Goal: Find specific page/section: Find specific page/section

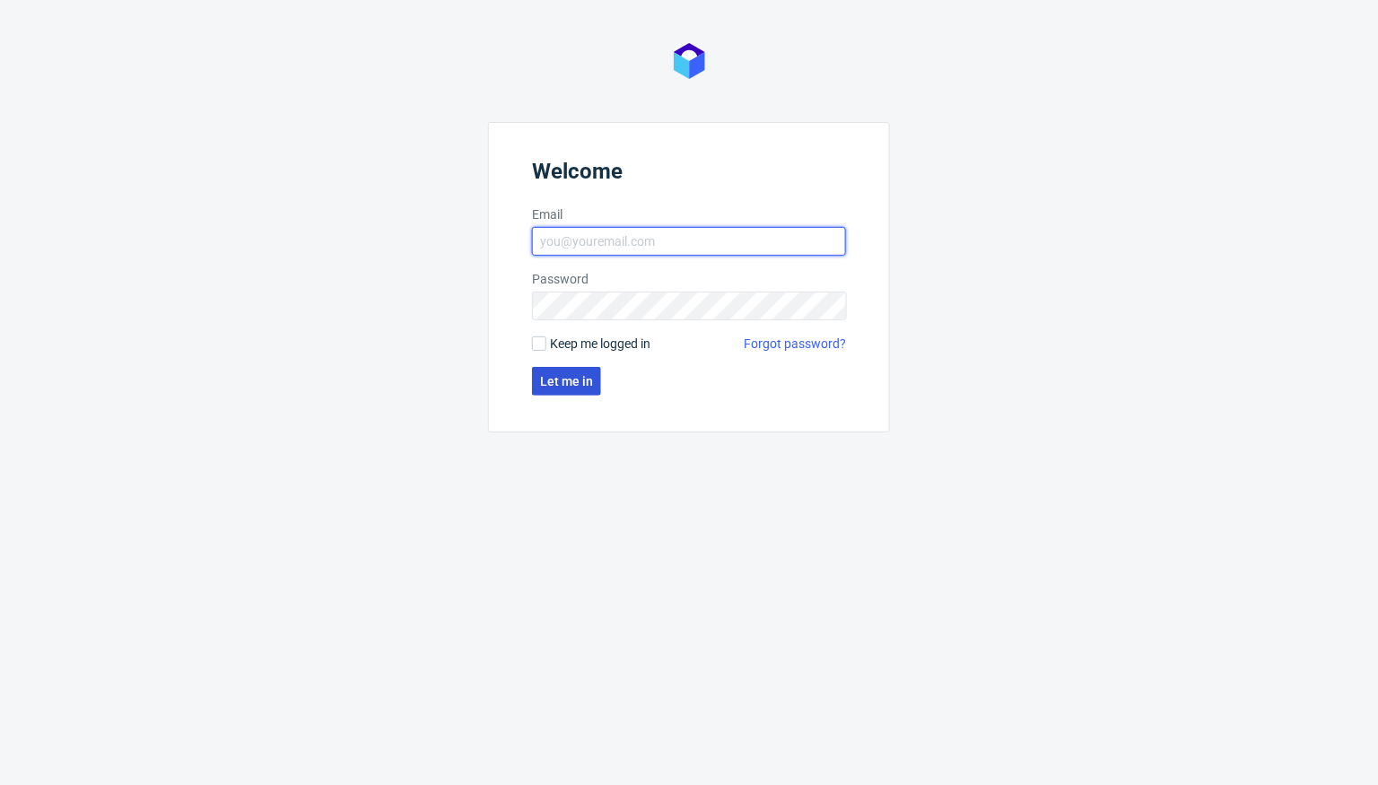
type input "[PERSON_NAME][EMAIL_ADDRESS][DOMAIN_NAME]"
click at [564, 367] on button "Let me in" at bounding box center [566, 381] width 69 height 29
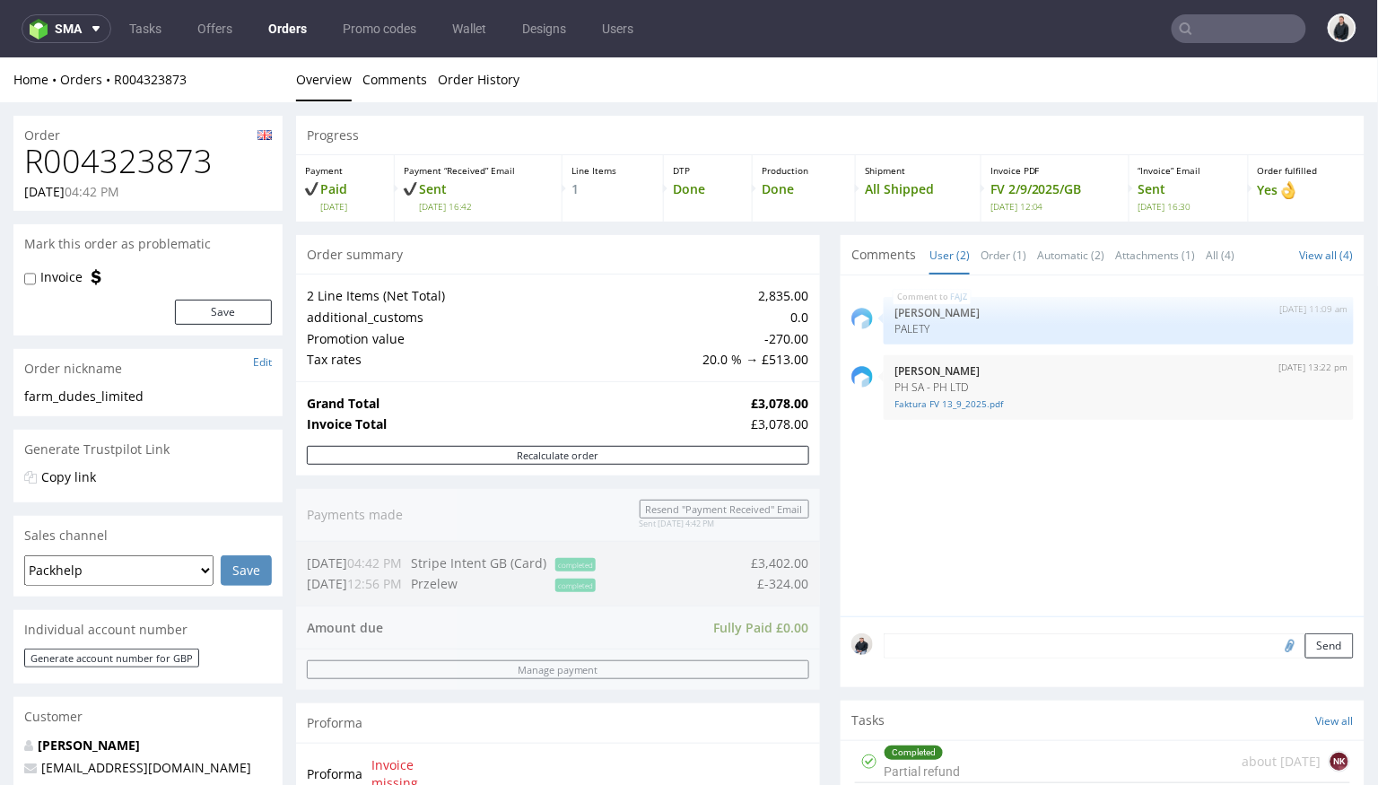
click at [1212, 34] on input "text" at bounding box center [1239, 28] width 135 height 29
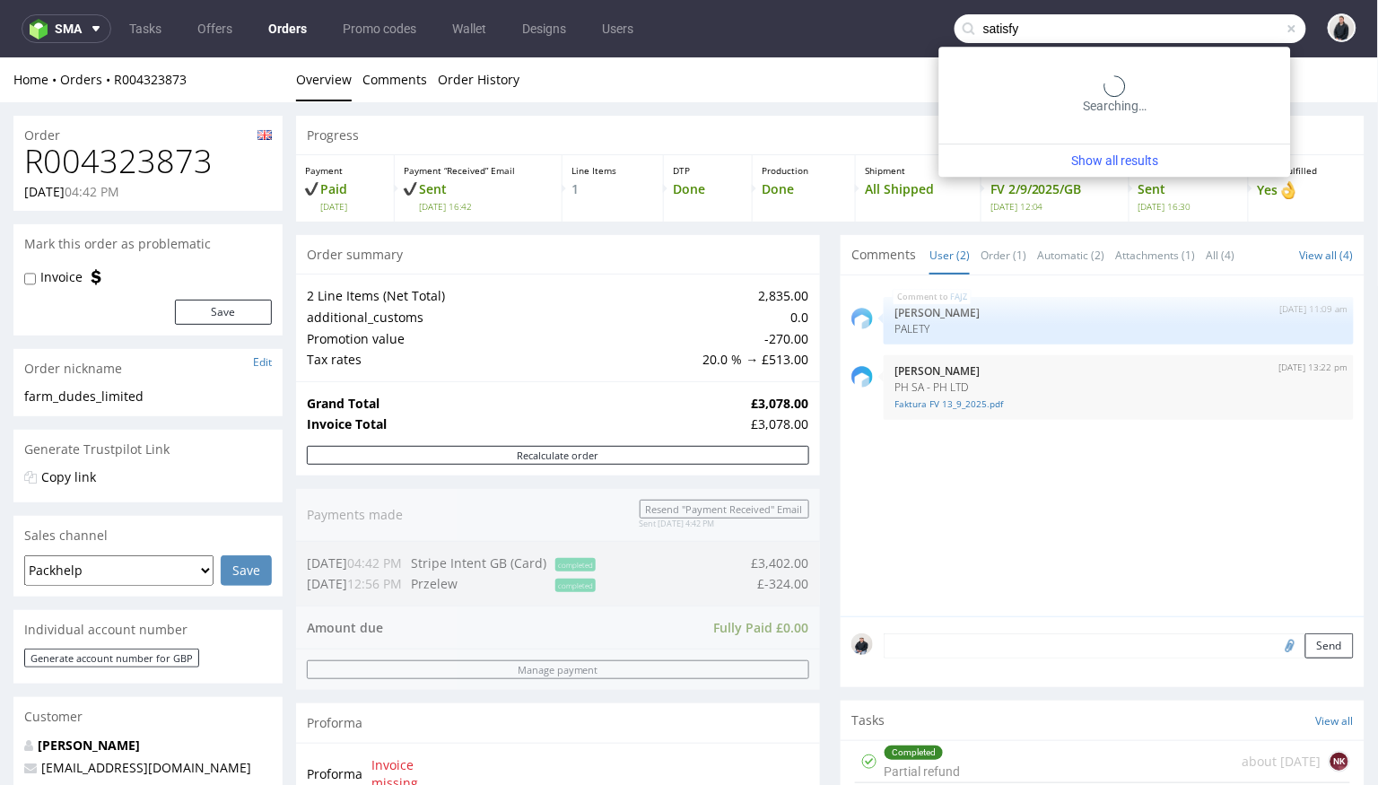
type input "satisfy"
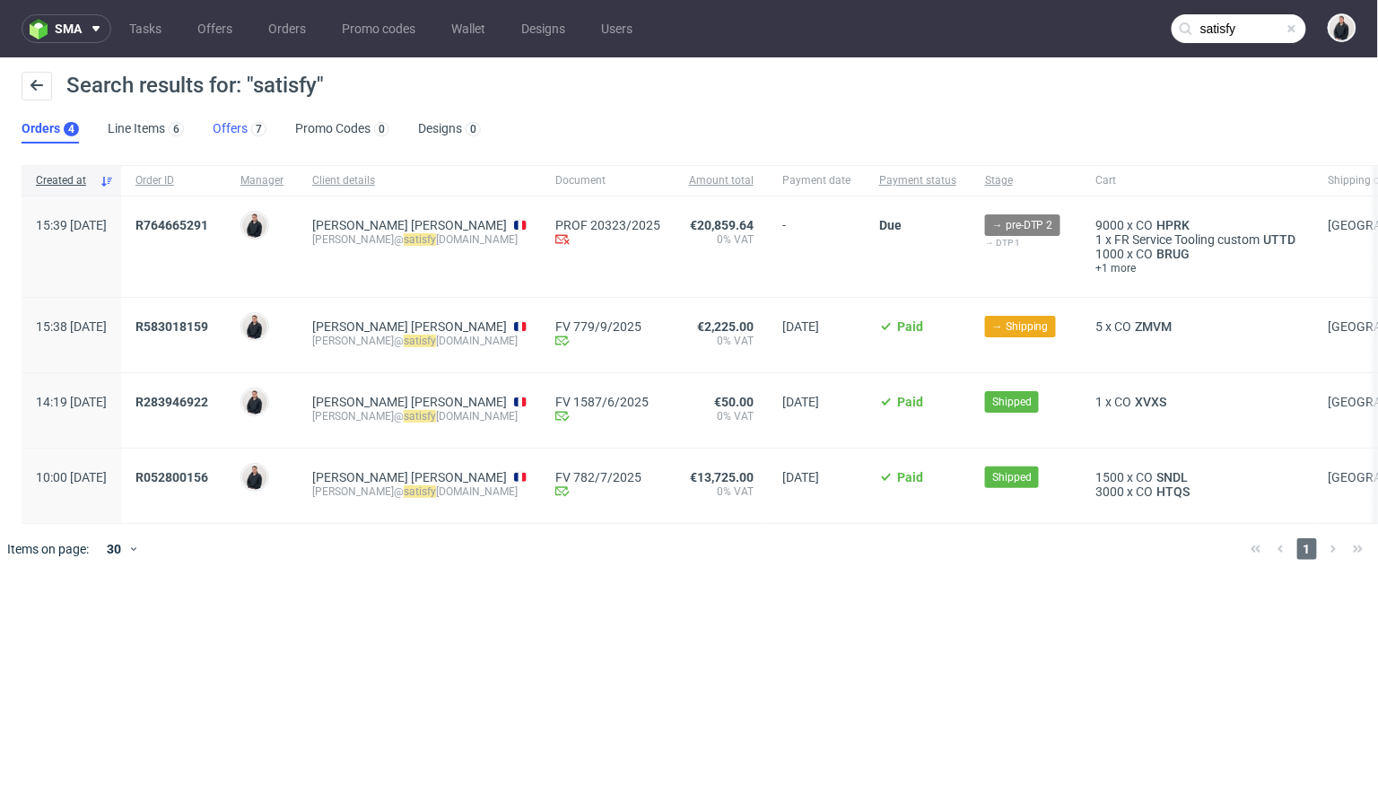
click at [226, 127] on link "Offers 7" at bounding box center [240, 129] width 54 height 29
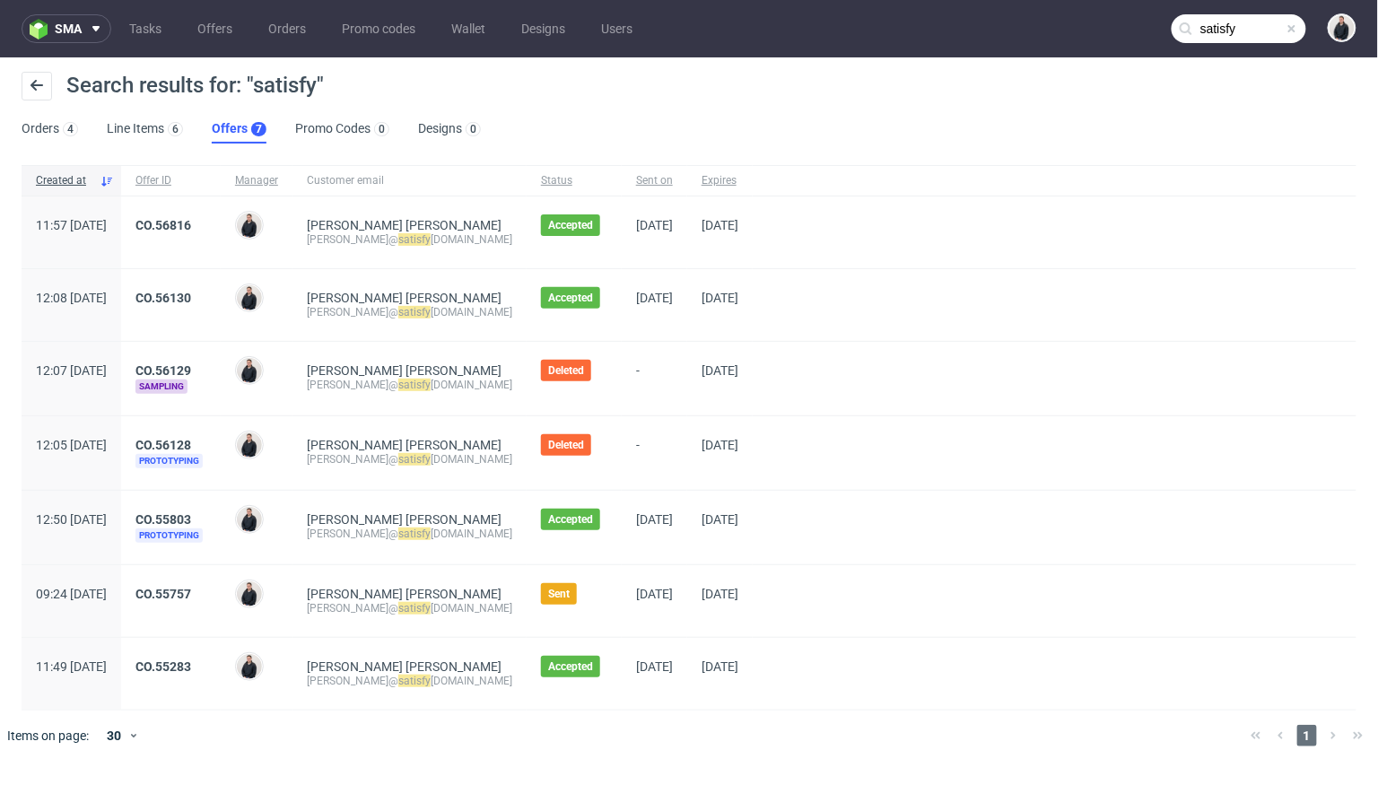
click at [206, 604] on span "CO.55757" at bounding box center [170, 601] width 71 height 29
click at [191, 592] on link "CO.55757" at bounding box center [163, 594] width 56 height 14
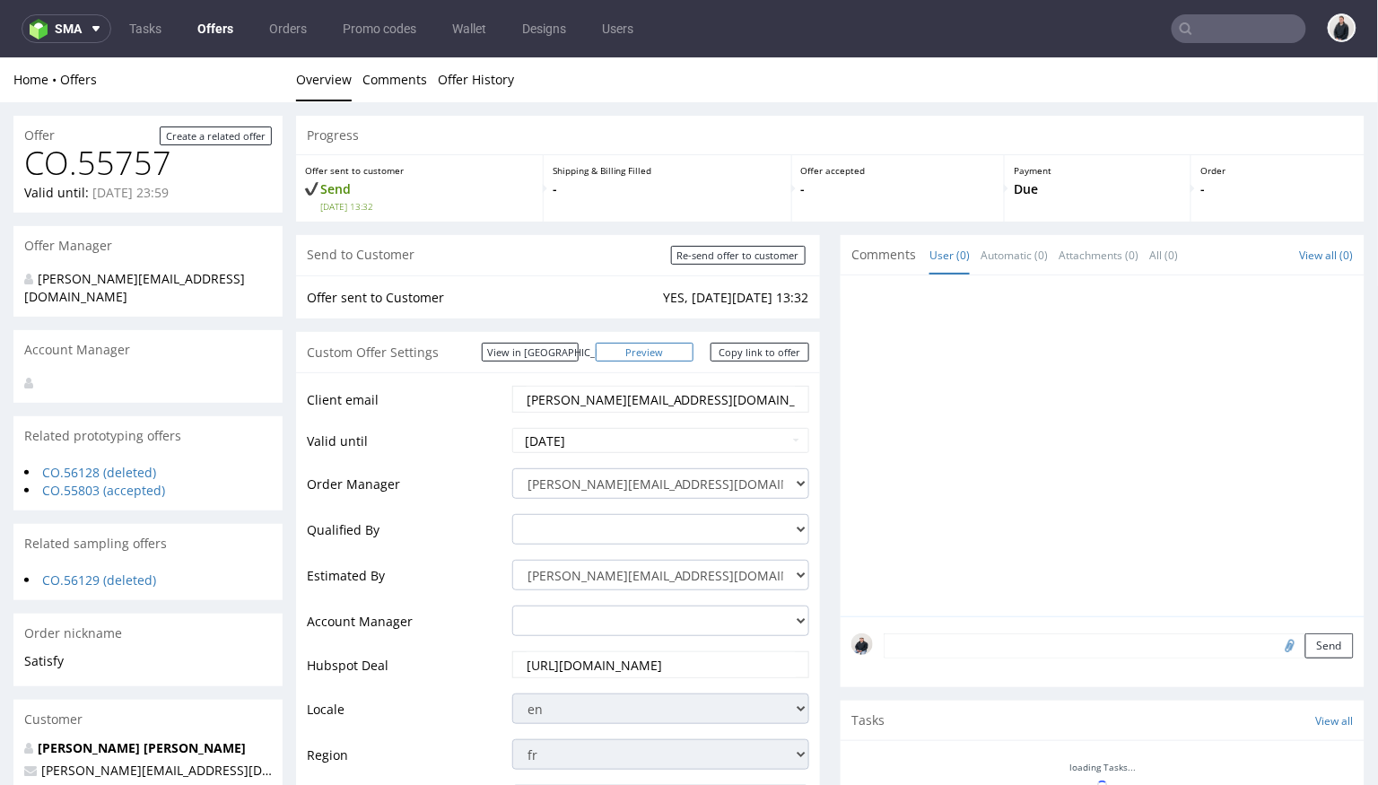
click at [672, 351] on link "Preview" at bounding box center [645, 351] width 99 height 19
